Goal: Information Seeking & Learning: Learn about a topic

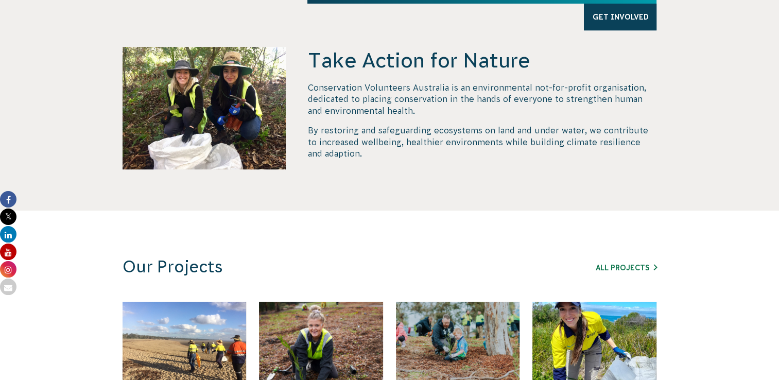
scroll to position [566, 0]
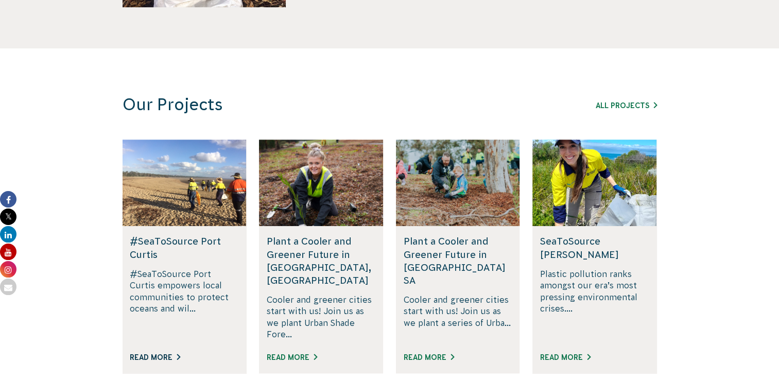
click at [168, 353] on link "Read More" at bounding box center [155, 357] width 50 height 8
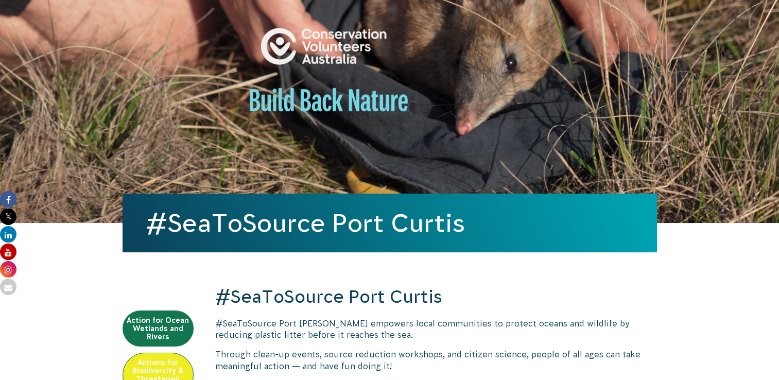
scroll to position [257, 0]
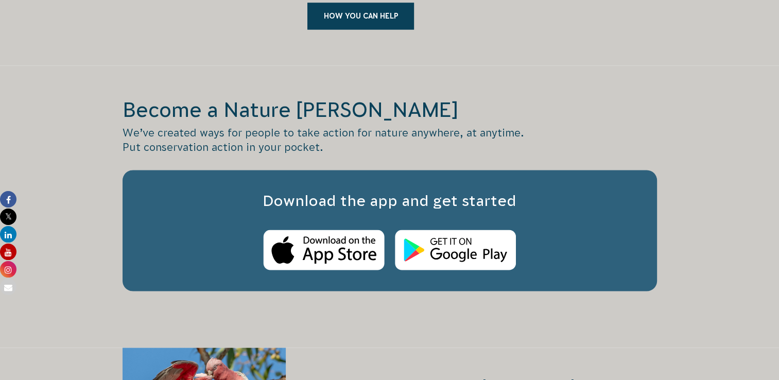
scroll to position [1668, 0]
